Goal: Task Accomplishment & Management: Manage account settings

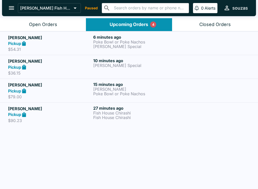
click at [30, 116] on div "Pickup" at bounding box center [49, 114] width 83 height 6
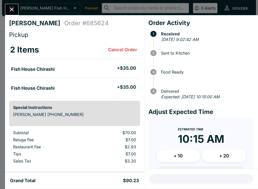
click at [17, 3] on div "[PERSON_NAME] Order # 685624 Pickup 2 Items Cancel Order Fish House Chirashi + …" at bounding box center [129, 94] width 258 height 189
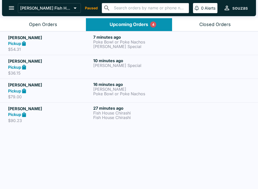
click at [60, 86] on h5 "[PERSON_NAME]" at bounding box center [49, 85] width 83 height 6
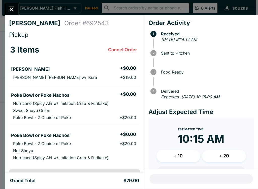
click at [15, 9] on icon "Close" at bounding box center [11, 9] width 7 height 7
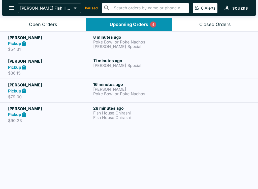
click at [61, 65] on div "Pickup" at bounding box center [49, 67] width 83 height 6
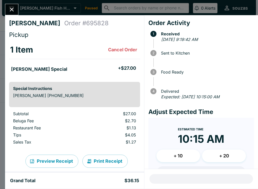
click at [14, 7] on icon "Close" at bounding box center [11, 9] width 7 height 7
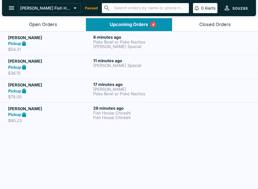
click at [66, 43] on div "Pickup" at bounding box center [49, 44] width 83 height 6
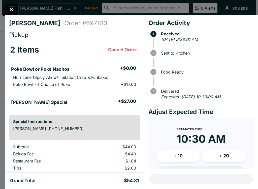
click at [16, 4] on div at bounding box center [11, 9] width 13 height 11
click at [13, 12] on icon "Close" at bounding box center [11, 9] width 7 height 7
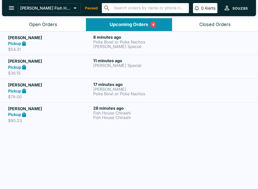
click at [59, 67] on div "Pickup" at bounding box center [49, 67] width 83 height 6
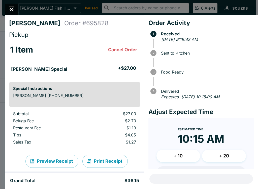
click at [10, 8] on icon "Close" at bounding box center [12, 10] width 4 height 4
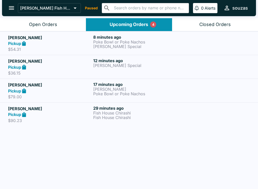
click at [11, 4] on button "open drawer" at bounding box center [11, 8] width 13 height 13
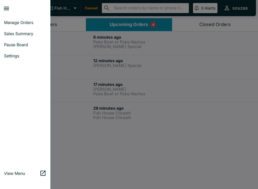
click at [10, 43] on span "Pause Board" at bounding box center [25, 44] width 42 height 5
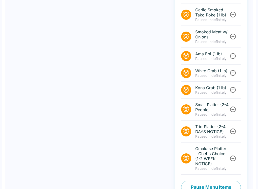
scroll to position [362, 0]
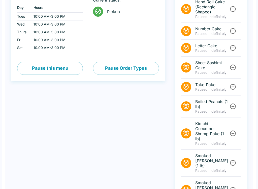
click at [56, 62] on button "Pause this menu" at bounding box center [50, 68] width 66 height 13
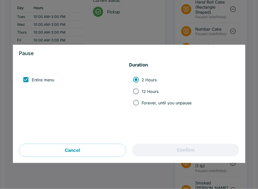
scroll to position [78, 0]
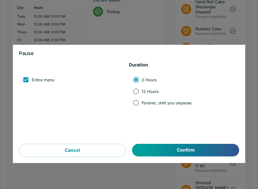
click at [138, 92] on input "12 Hours" at bounding box center [135, 91] width 11 height 11
radio input "true"
click at [156, 151] on button "Confirm" at bounding box center [185, 150] width 107 height 13
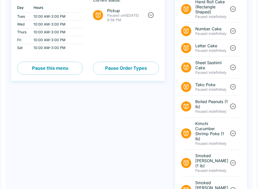
scroll to position [0, 0]
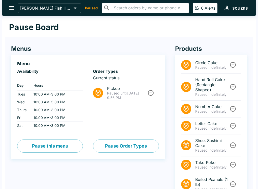
click at [12, 6] on icon "open drawer" at bounding box center [11, 8] width 7 height 7
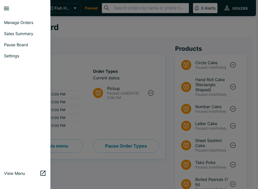
click at [11, 32] on span "Sales Summary" at bounding box center [25, 33] width 42 height 5
select select "03:00"
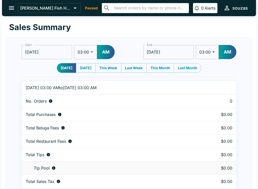
click at [6, 6] on button "open drawer" at bounding box center [11, 8] width 13 height 13
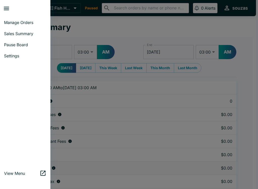
click at [9, 22] on span "Manage Orders" at bounding box center [25, 22] width 42 height 5
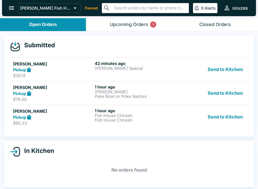
click at [222, 69] on button "Send to Kitchen" at bounding box center [225, 69] width 39 height 17
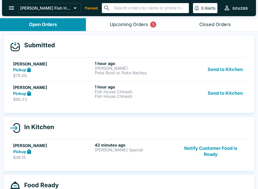
click at [221, 94] on button "Send to Kitchen" at bounding box center [225, 92] width 39 height 17
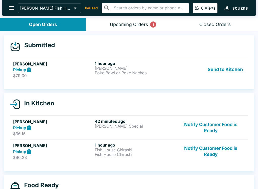
click at [222, 69] on button "Send to Kitchen" at bounding box center [225, 69] width 39 height 17
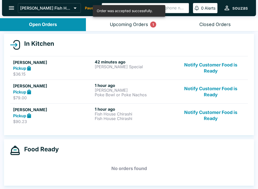
scroll to position [52, 0]
click at [123, 31] on button "Upcoming Orders 1" at bounding box center [129, 24] width 86 height 13
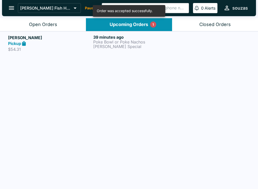
click at [18, 23] on button "Open Orders" at bounding box center [43, 24] width 86 height 13
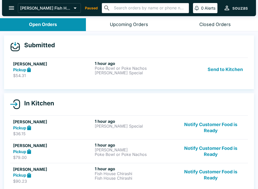
click at [234, 69] on button "Send to Kitchen" at bounding box center [225, 69] width 39 height 17
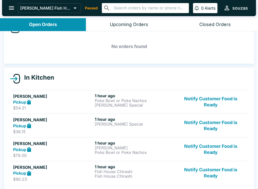
scroll to position [18, 0]
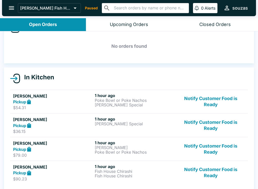
click at [195, 105] on button "Notify Customer Food is Ready" at bounding box center [211, 101] width 68 height 17
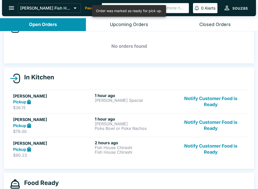
click at [195, 99] on button "Notify Customer Food is Ready" at bounding box center [211, 101] width 68 height 17
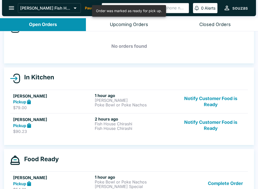
click at [198, 104] on button "Notify Customer Food is Ready" at bounding box center [211, 101] width 68 height 17
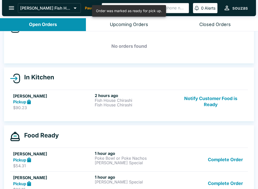
click at [204, 97] on button "Notify Customer Food is Ready" at bounding box center [211, 101] width 68 height 17
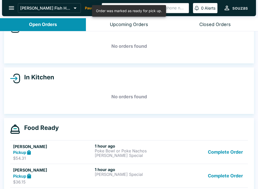
click at [120, 28] on button "Upcoming Orders" at bounding box center [129, 24] width 86 height 13
